Goal: Information Seeking & Learning: Learn about a topic

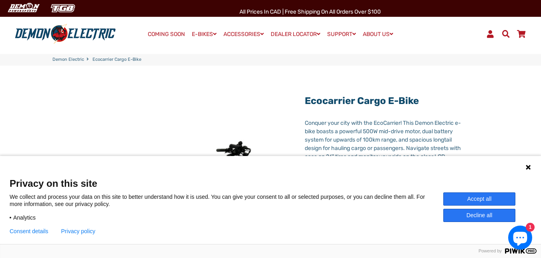
click at [483, 196] on button "Accept all" at bounding box center [479, 198] width 72 height 13
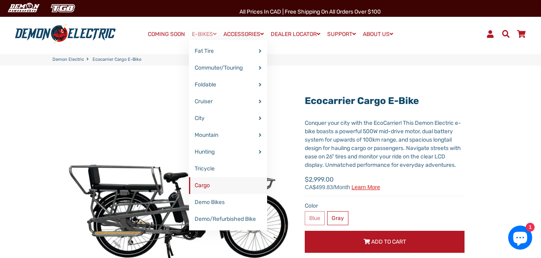
click at [204, 186] on link "Cargo" at bounding box center [228, 185] width 78 height 17
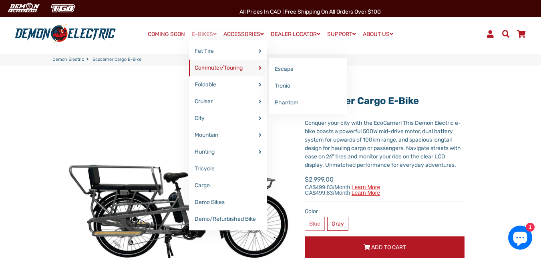
click at [205, 69] on link "Commuter/Touring" at bounding box center [228, 68] width 78 height 17
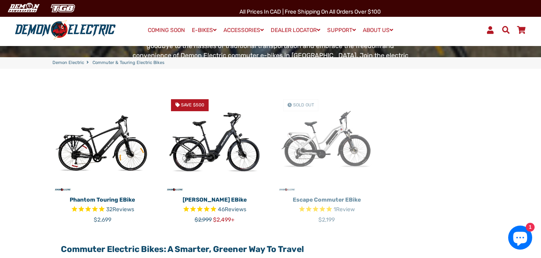
scroll to position [240, 0]
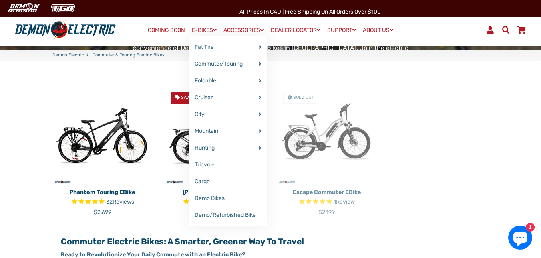
click at [202, 26] on link "E-BIKES" at bounding box center [204, 30] width 30 height 12
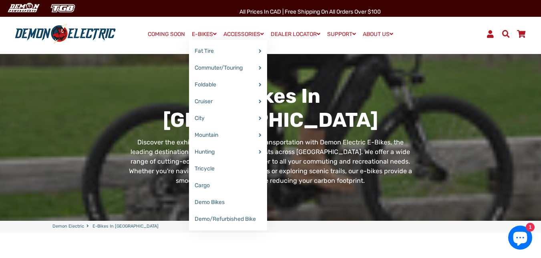
click at [202, 34] on link "E-BIKES" at bounding box center [204, 34] width 30 height 12
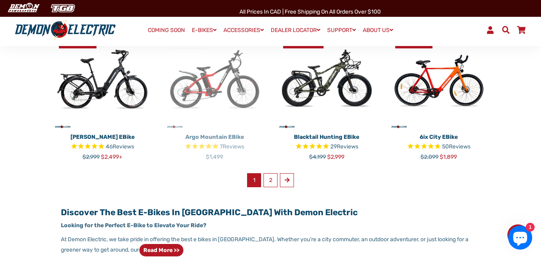
scroll to position [520, 0]
